Goal: Task Accomplishment & Management: Use online tool/utility

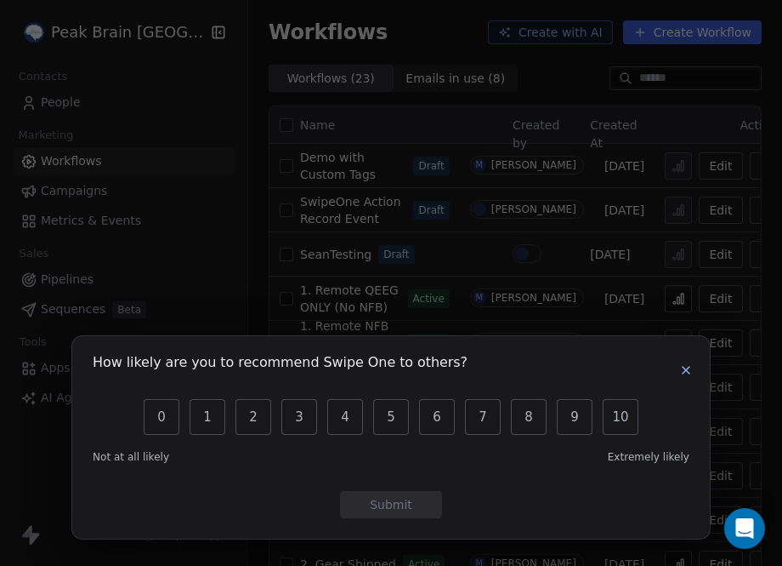
click at [678, 370] on button "button" at bounding box center [686, 370] width 20 height 20
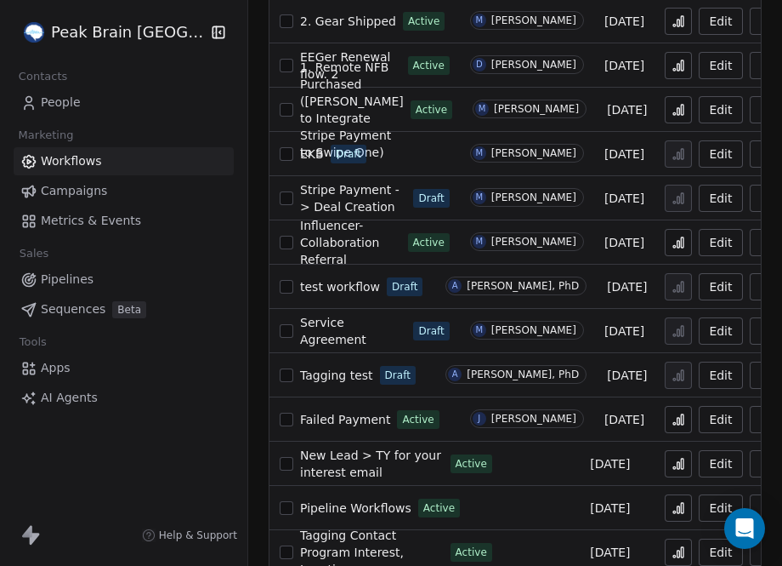
scroll to position [542, 0]
click at [590, 465] on span "Apr 30, 2025" at bounding box center [610, 464] width 40 height 17
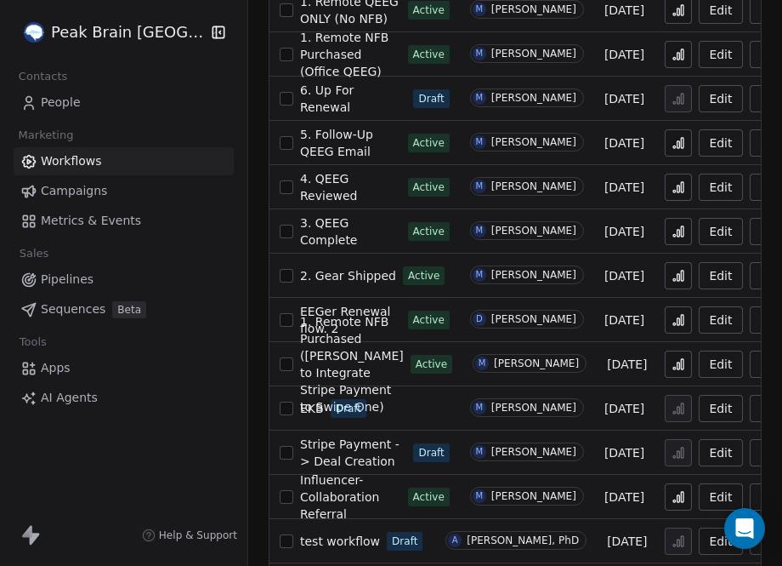
scroll to position [285, 0]
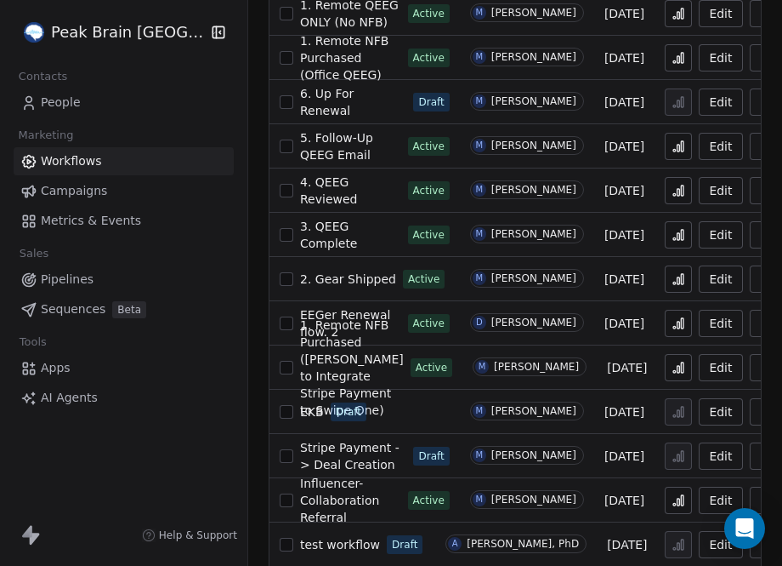
click at [605, 227] on span "Aug 13, 2025" at bounding box center [625, 234] width 40 height 17
click at [699, 236] on button "Edit" at bounding box center [720, 234] width 43 height 27
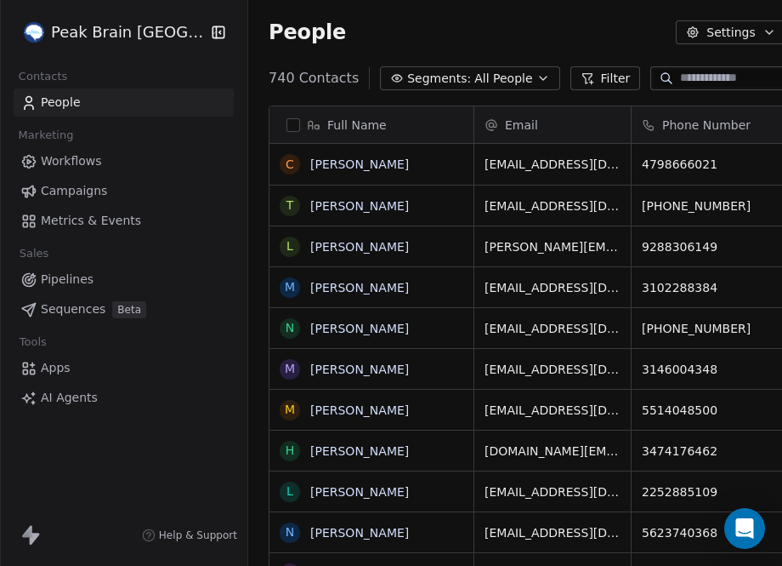
scroll to position [557, 707]
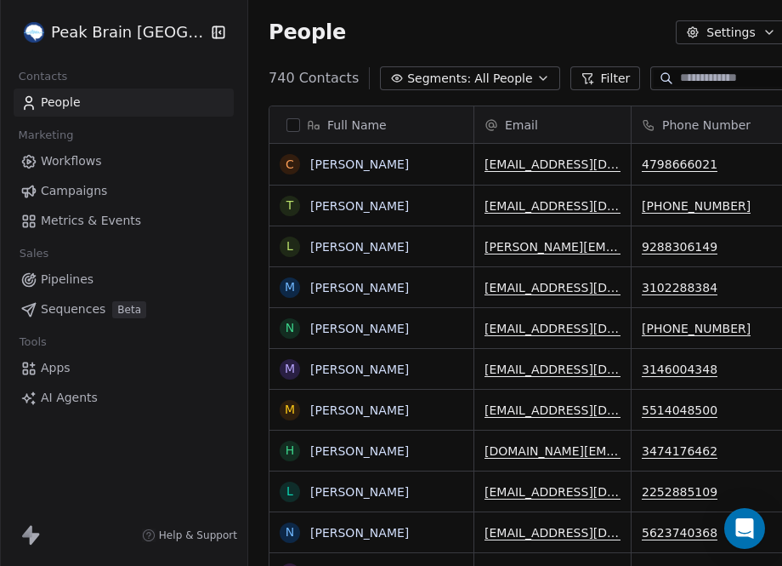
click at [79, 287] on link "Pipelines" at bounding box center [124, 279] width 220 height 28
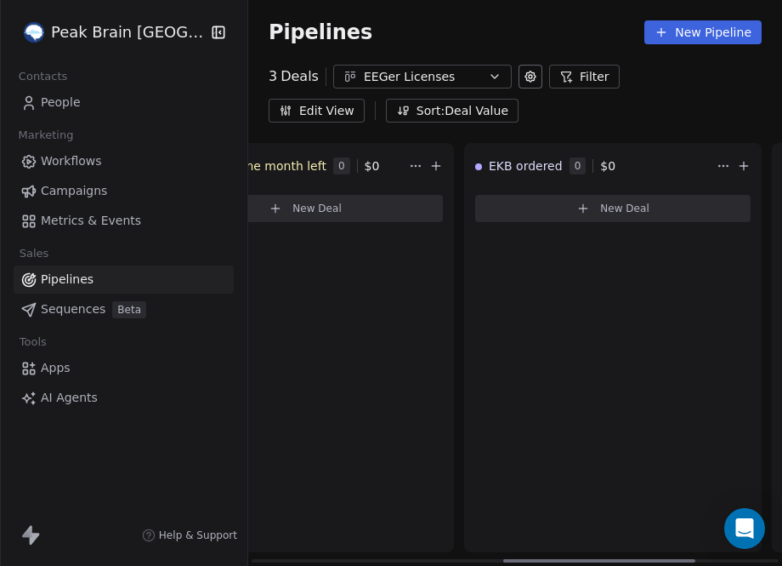
scroll to position [0, 724]
click at [453, 82] on div "EEGer Licenses" at bounding box center [422, 77] width 117 height 18
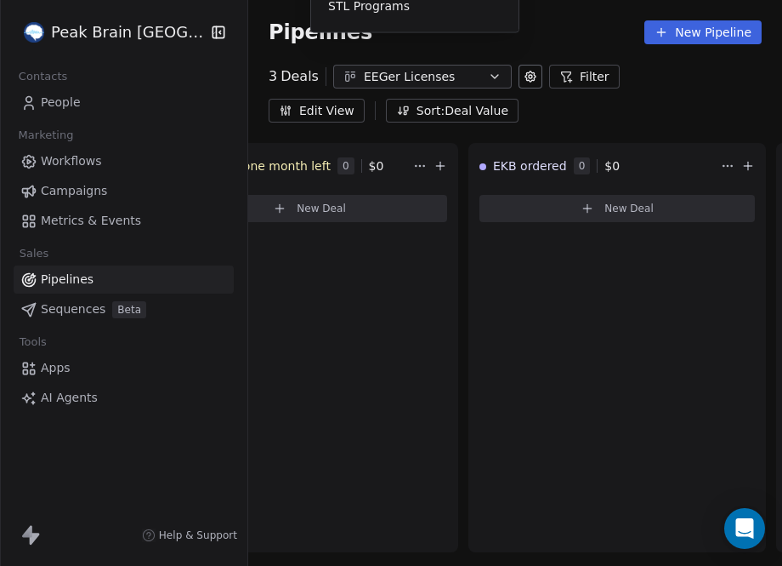
click at [636, 115] on html "Peak Brain [GEOGRAPHIC_DATA] Contacts People Marketing Workflows Campaigns Metr…" at bounding box center [391, 283] width 782 height 566
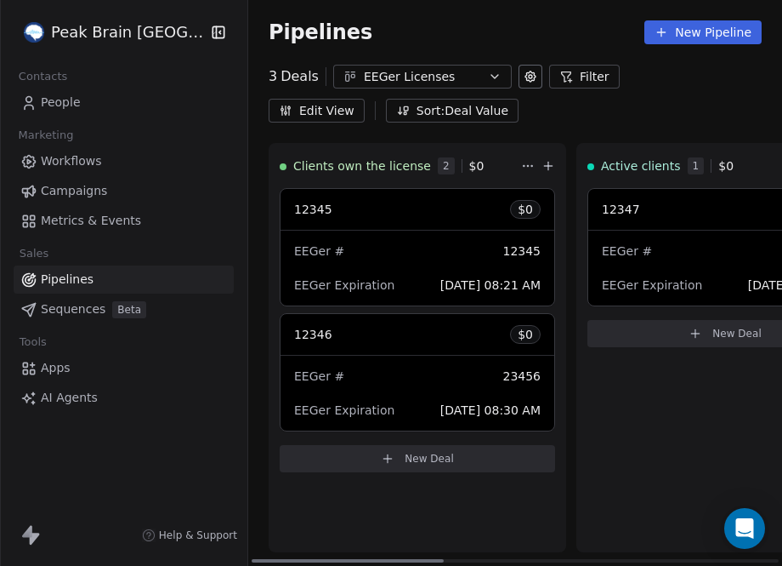
scroll to position [0, 0]
